Goal: Information Seeking & Learning: Learn about a topic

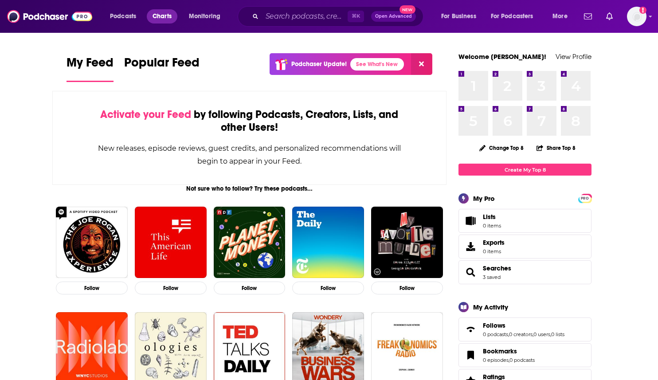
click at [165, 16] on span "Charts" at bounding box center [162, 16] width 19 height 12
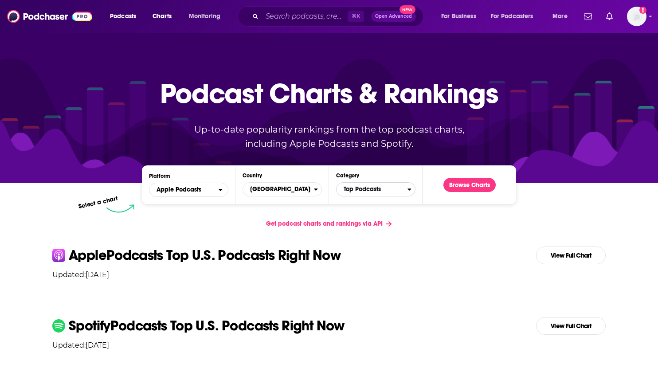
click at [353, 192] on span "Top Podcasts" at bounding box center [372, 189] width 71 height 15
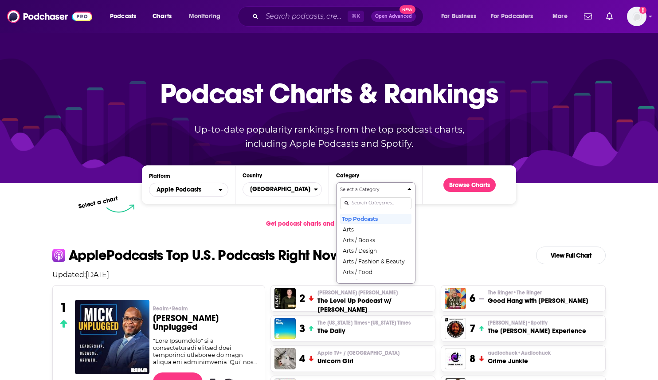
click at [353, 205] on input "Categories" at bounding box center [375, 203] width 71 height 12
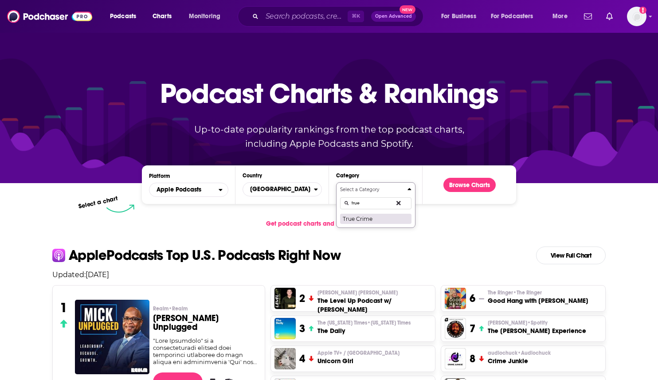
type input "true"
click at [361, 217] on button "True Crime" at bounding box center [375, 218] width 71 height 11
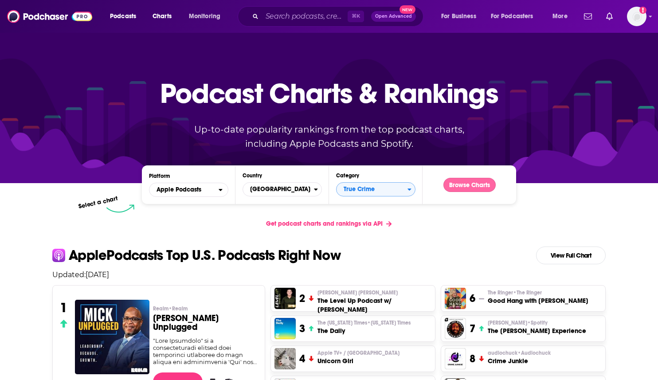
click at [459, 184] on button "Browse Charts" at bounding box center [469, 185] width 52 height 14
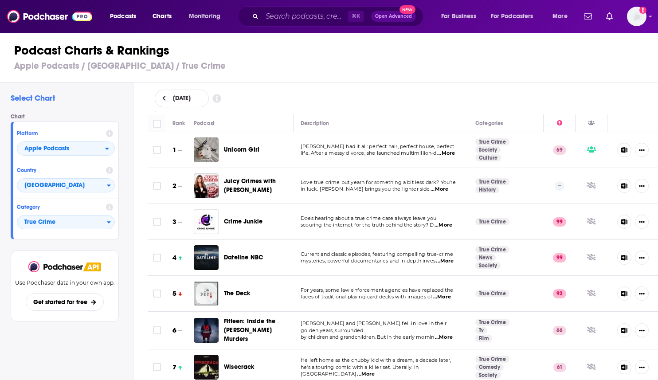
click at [450, 154] on span "...More" at bounding box center [446, 153] width 18 height 7
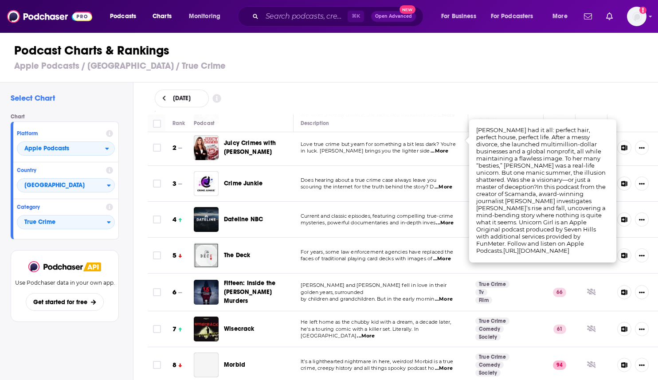
scroll to position [44, 0]
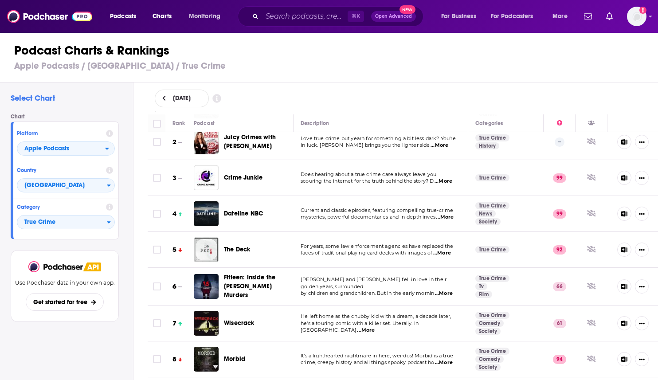
click at [448, 290] on span "...More" at bounding box center [444, 293] width 18 height 7
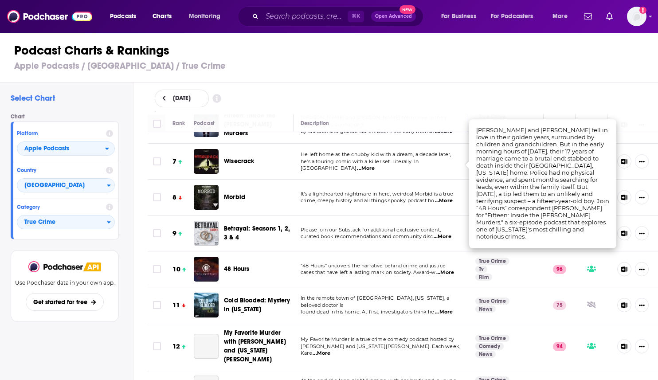
scroll to position [211, 0]
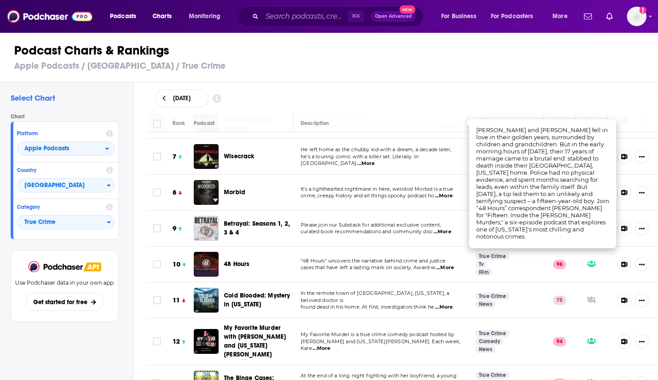
click at [443, 304] on span "...More" at bounding box center [444, 307] width 18 height 7
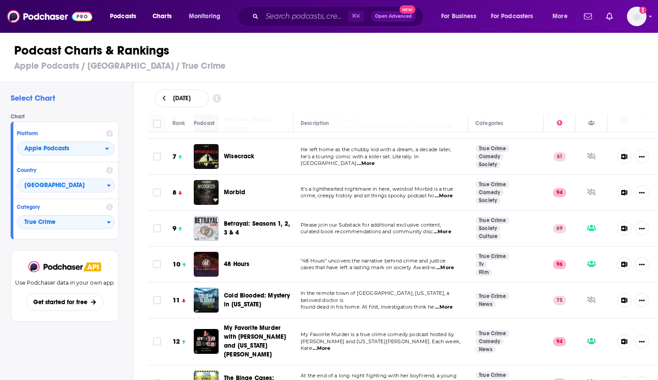
drag, startPoint x: 568, startPoint y: 302, endPoint x: 595, endPoint y: 301, distance: 27.1
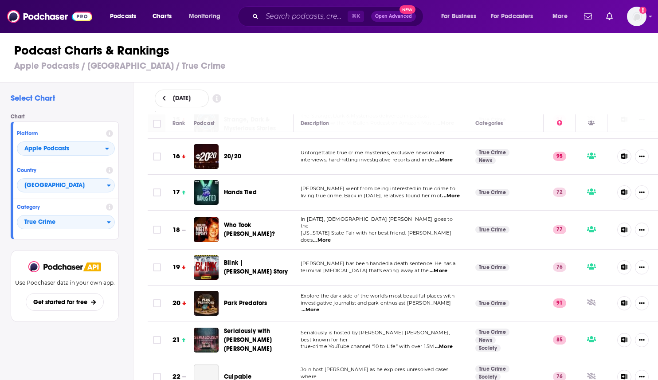
scroll to position [547, 0]
click at [99, 147] on span "Apple Podcasts" at bounding box center [61, 148] width 88 height 15
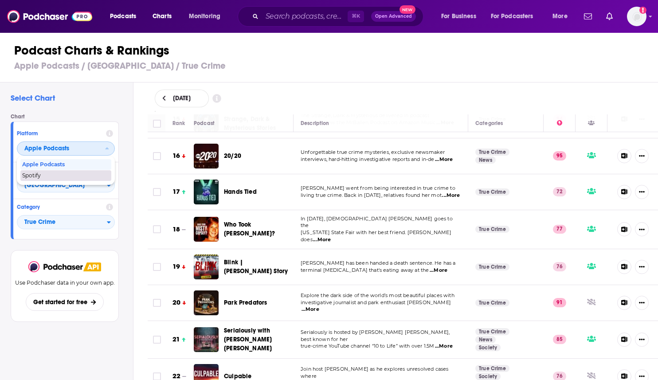
click at [62, 178] on span "Spotify" at bounding box center [65, 175] width 86 height 5
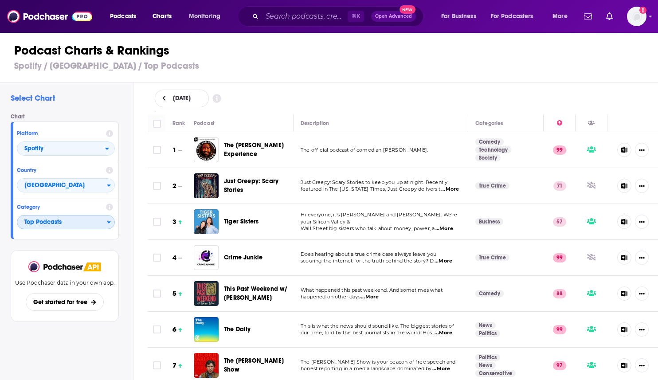
click at [58, 224] on span "Top Podcasts" at bounding box center [62, 222] width 90 height 15
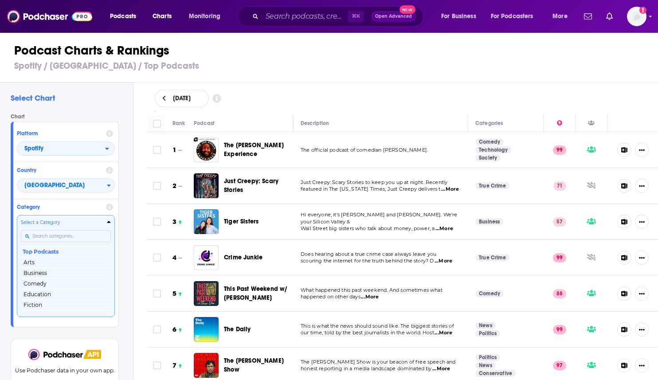
click at [55, 236] on input "Categories" at bounding box center [66, 236] width 90 height 12
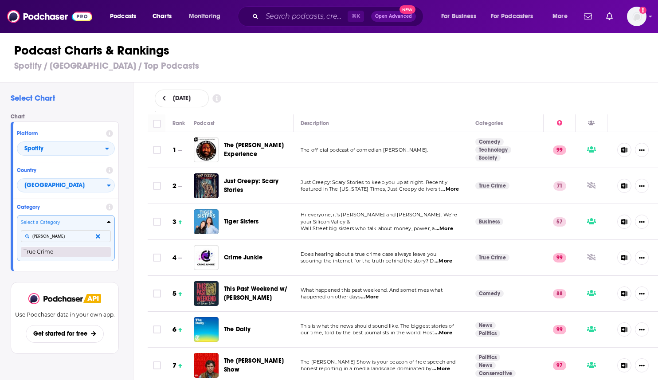
type input "[PERSON_NAME]"
click at [57, 250] on button "True Crime" at bounding box center [66, 252] width 90 height 11
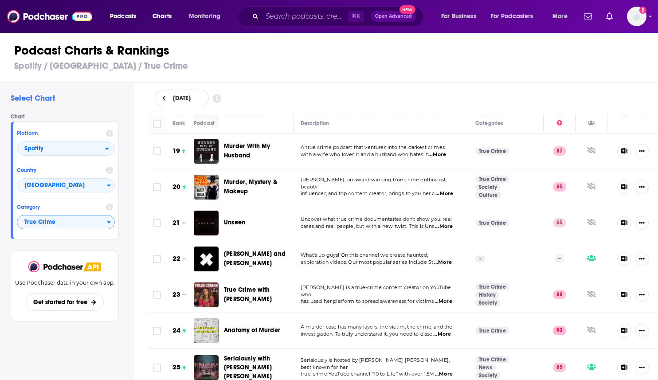
scroll to position [664, 0]
